Goal: Find specific page/section: Find specific page/section

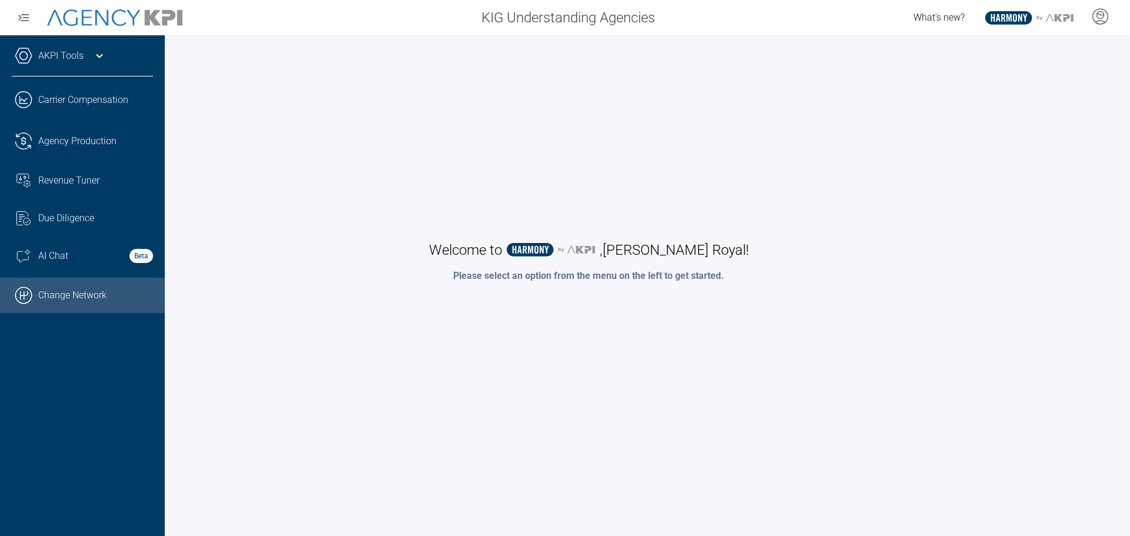
click at [41, 299] on link ".cls-1{fill:none;stroke:#000;stroke-linecap:round;stroke-linejoin:round;stroke-…" at bounding box center [82, 295] width 165 height 35
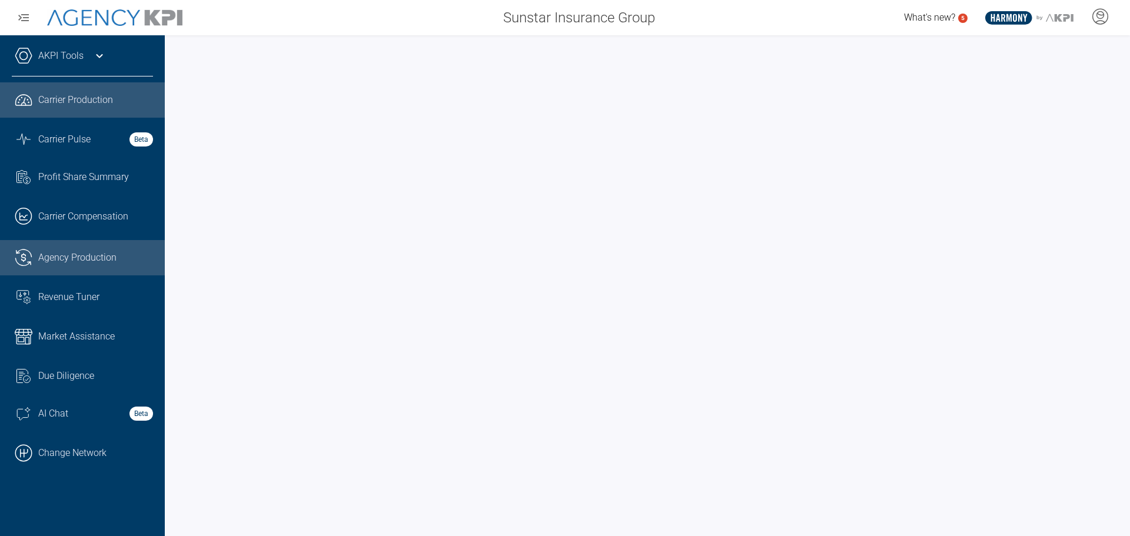
click at [69, 258] on span "Agency Production" at bounding box center [77, 258] width 78 height 14
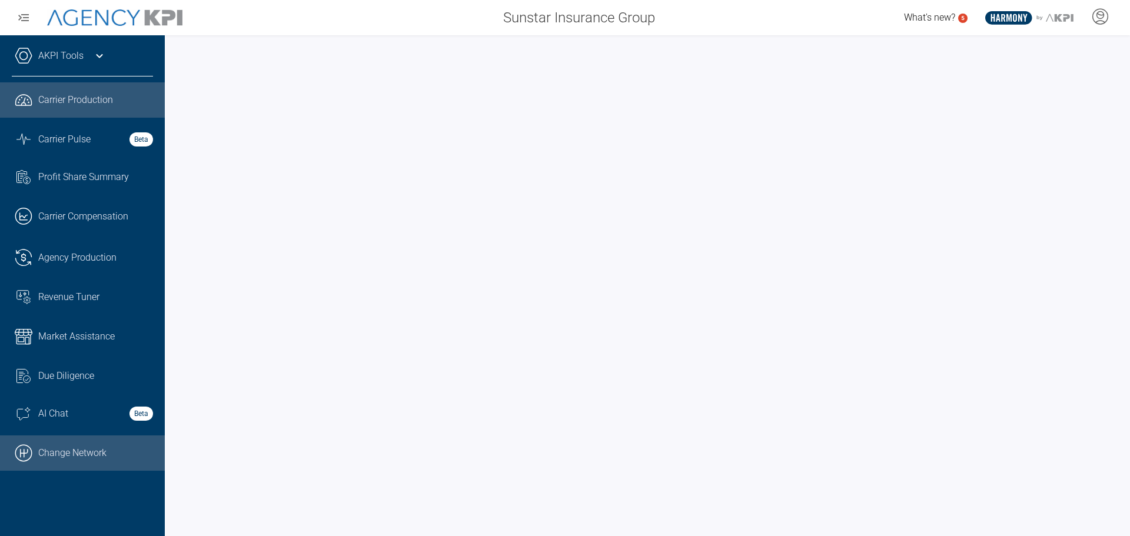
click at [56, 452] on link ".cls-1{fill:none;stroke:#000;stroke-linecap:round;stroke-linejoin:round;stroke-…" at bounding box center [82, 452] width 165 height 35
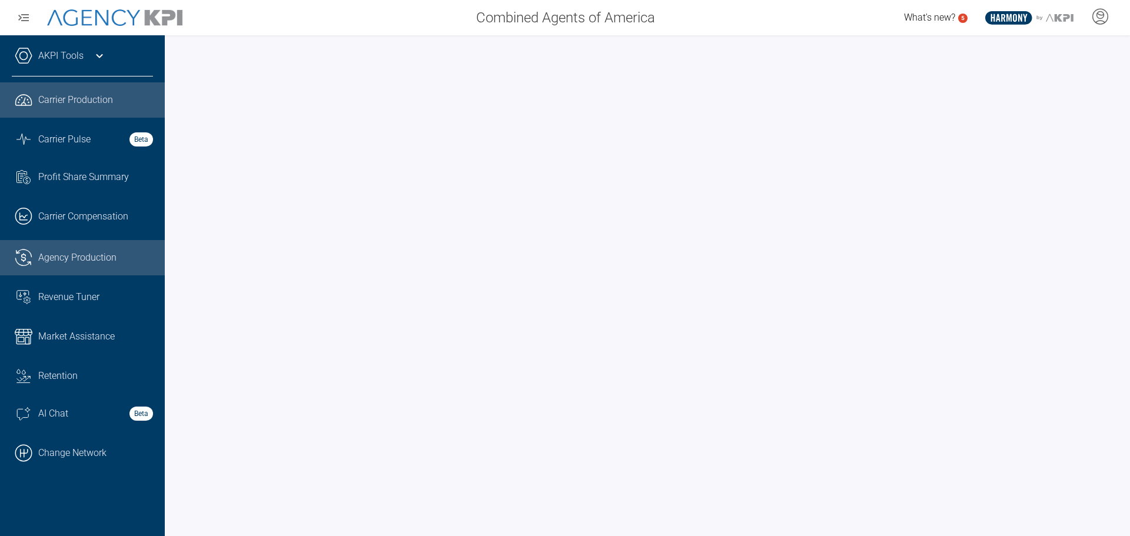
click at [79, 263] on span "Agency Production" at bounding box center [77, 258] width 78 height 14
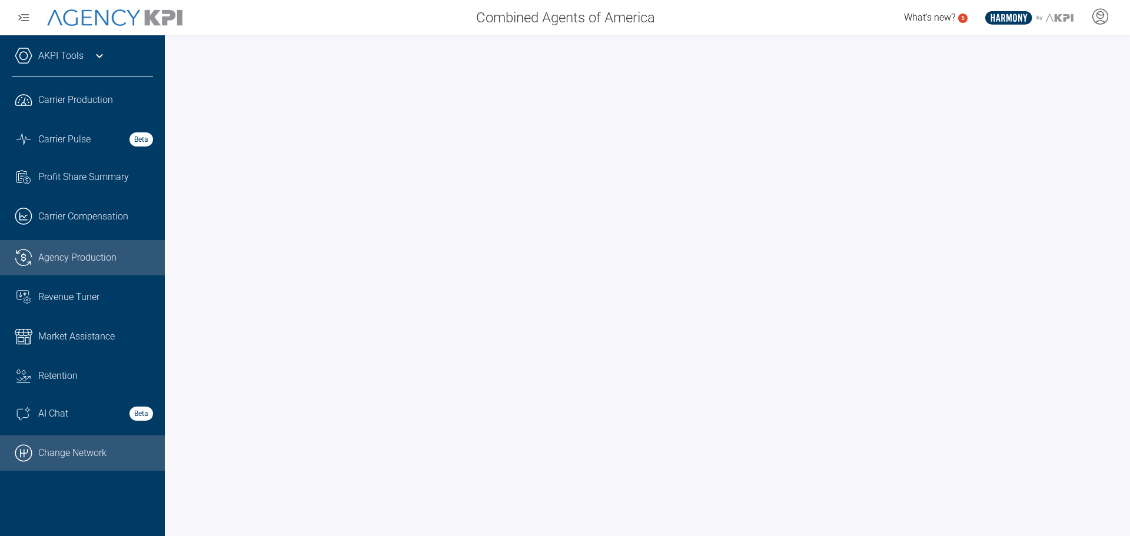
drag, startPoint x: 28, startPoint y: 457, endPoint x: 58, endPoint y: 440, distance: 34.5
click at [28, 457] on icon ".cls-1{fill:none;stroke:#000;stroke-linecap:round;stroke-linejoin:round;stroke-…" at bounding box center [24, 453] width 18 height 18
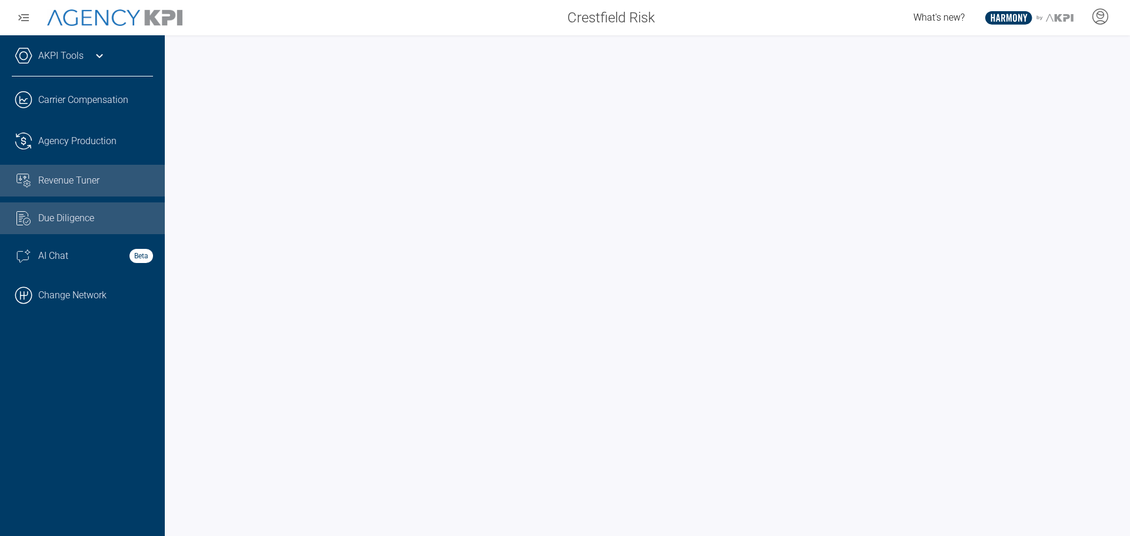
click at [74, 179] on span "Revenue Tuner" at bounding box center [68, 181] width 61 height 14
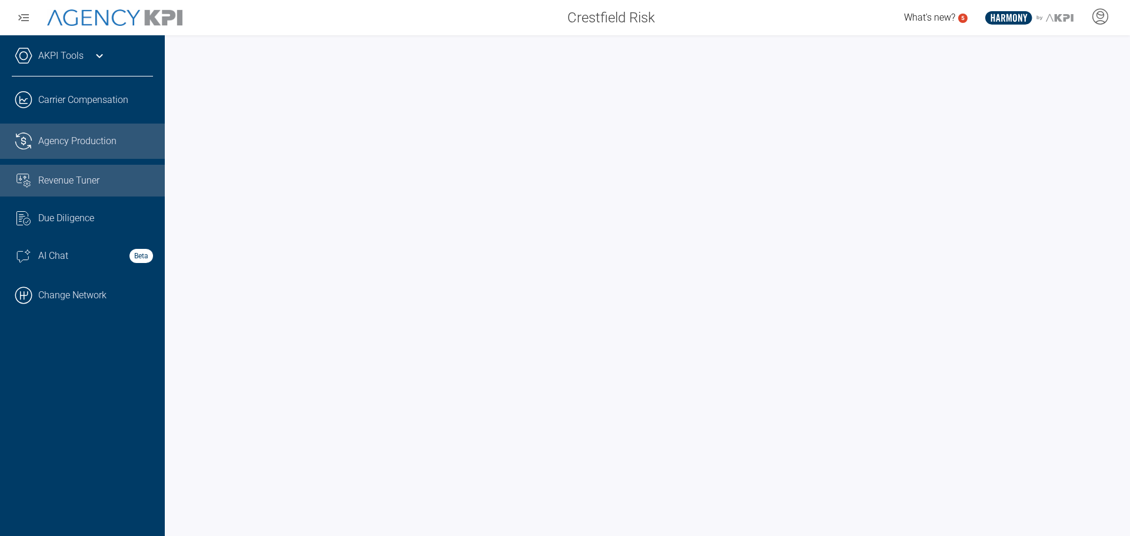
click at [90, 145] on span "Agency Production" at bounding box center [77, 141] width 78 height 14
